Goal: Task Accomplishment & Management: Use online tool/utility

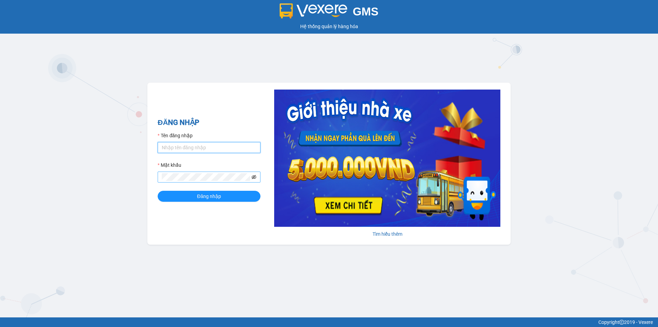
type input "lai.haiduyen"
click at [254, 176] on icon "eye-invisible" at bounding box center [254, 176] width 5 height 5
click at [254, 176] on icon "eye" at bounding box center [254, 176] width 5 height 5
click at [223, 195] on button "Đăng nhập" at bounding box center [209, 196] width 103 height 11
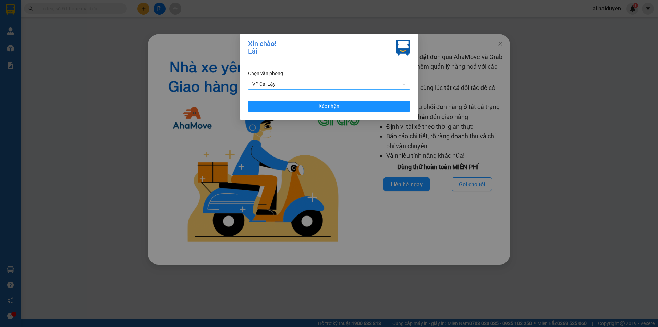
click at [367, 84] on span "VP Cai Lậy" at bounding box center [329, 84] width 154 height 10
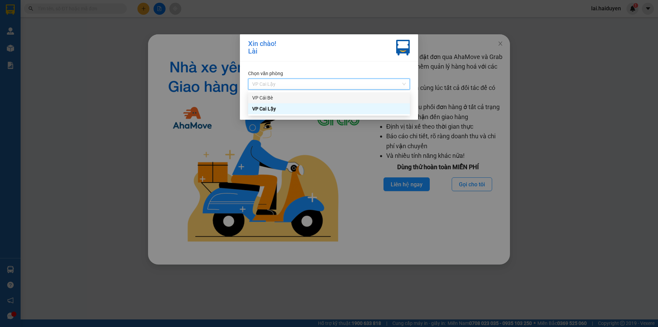
click at [361, 100] on div "VP Cái Bè" at bounding box center [329, 98] width 154 height 8
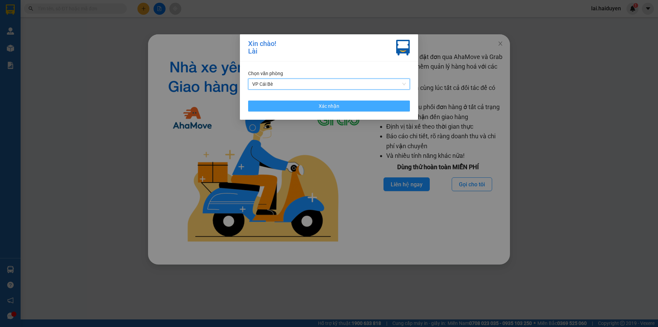
click at [357, 105] on button "Xác nhận" at bounding box center [329, 105] width 162 height 11
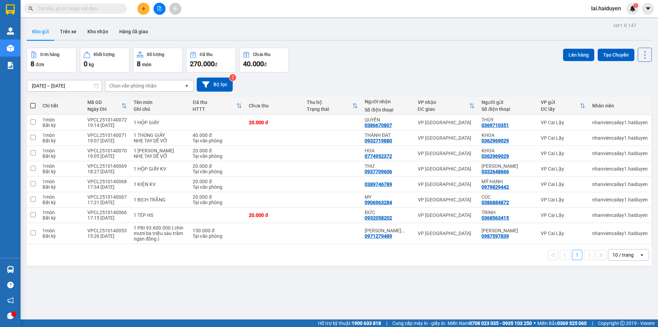
click at [613, 10] on span "lai.haiduyen" at bounding box center [606, 8] width 41 height 9
click at [606, 22] on span "Đăng xuất" at bounding box center [611, 21] width 29 height 8
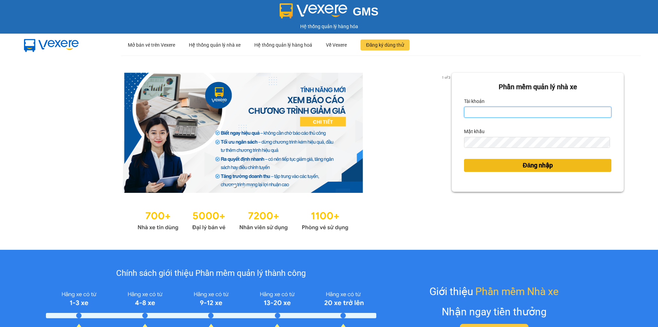
type input "lai.haiduyen"
click at [545, 167] on span "Đăng nhập" at bounding box center [538, 165] width 30 height 10
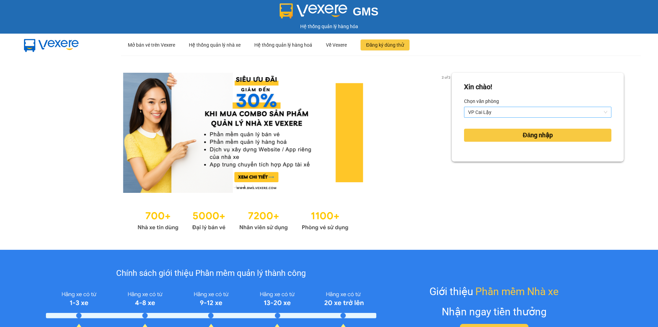
click at [544, 115] on span "VP Cai Lậy" at bounding box center [537, 112] width 139 height 10
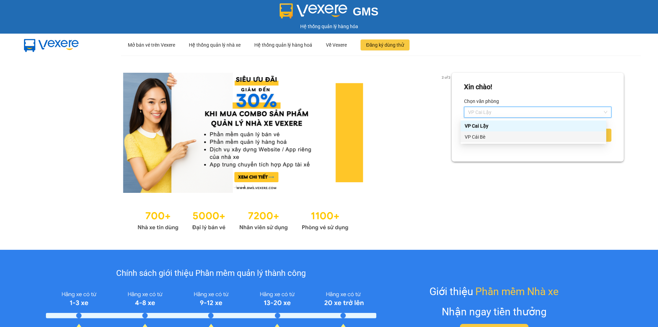
click at [532, 139] on div "VP Cái Bè" at bounding box center [533, 137] width 137 height 8
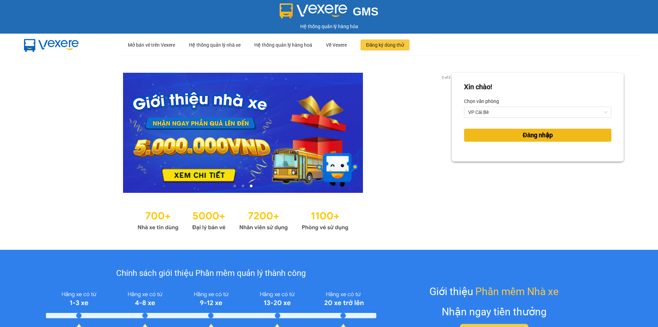
click at [530, 137] on span "Đăng nhập" at bounding box center [538, 135] width 30 height 10
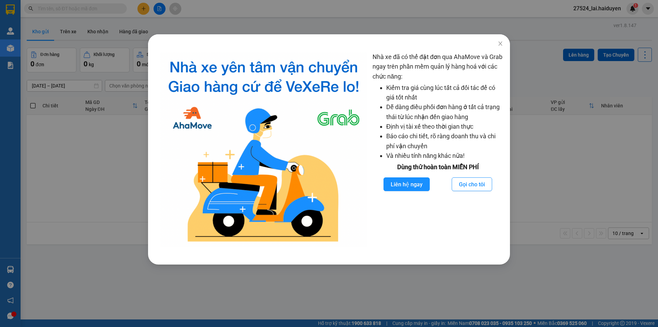
drag, startPoint x: 208, startPoint y: 8, endPoint x: 205, endPoint y: 13, distance: 5.9
click at [208, 9] on div "Nhà xe đã có thể đặt đơn qua AhaMove và Grab ngay trên phần mềm quản lý hàng ho…" at bounding box center [329, 163] width 658 height 327
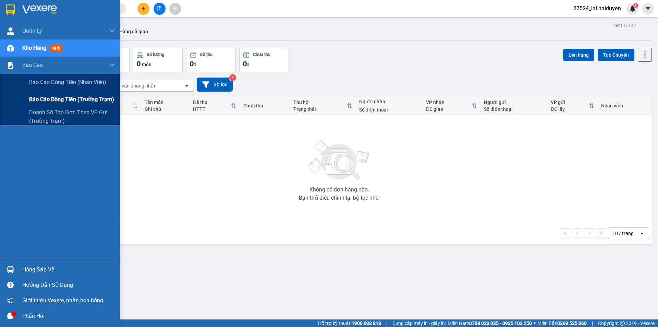
click at [95, 106] on div "Báo cáo dòng tiền (trưởng trạm)" at bounding box center [72, 99] width 86 height 17
